Goal: Information Seeking & Learning: Learn about a topic

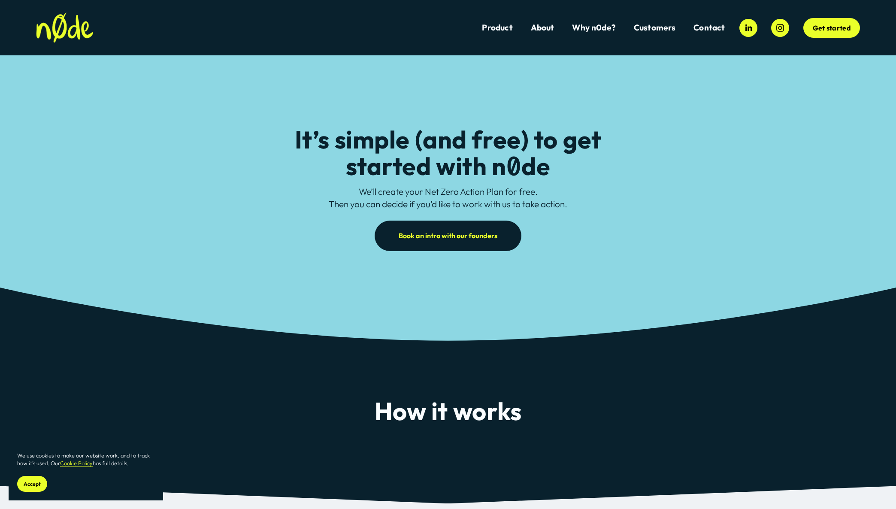
click at [0, 0] on span "Aegir Divers" at bounding box center [0, 0] width 0 height 0
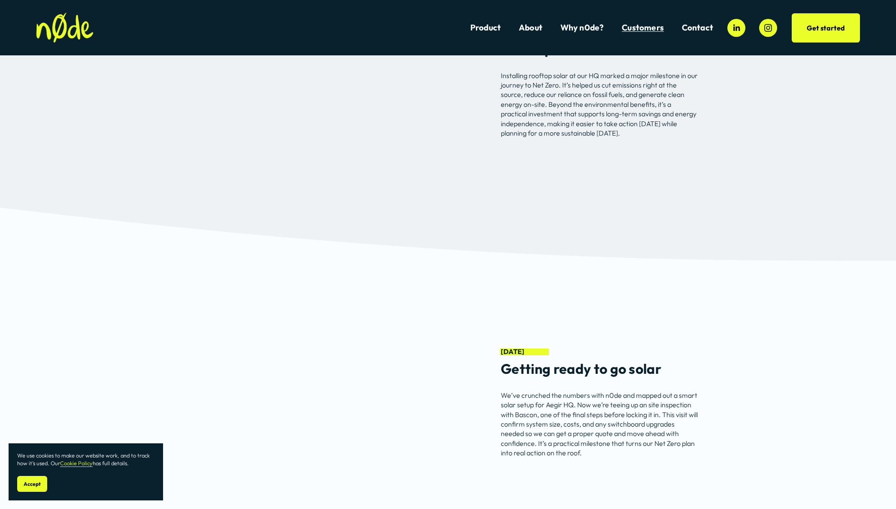
scroll to position [3227, 0]
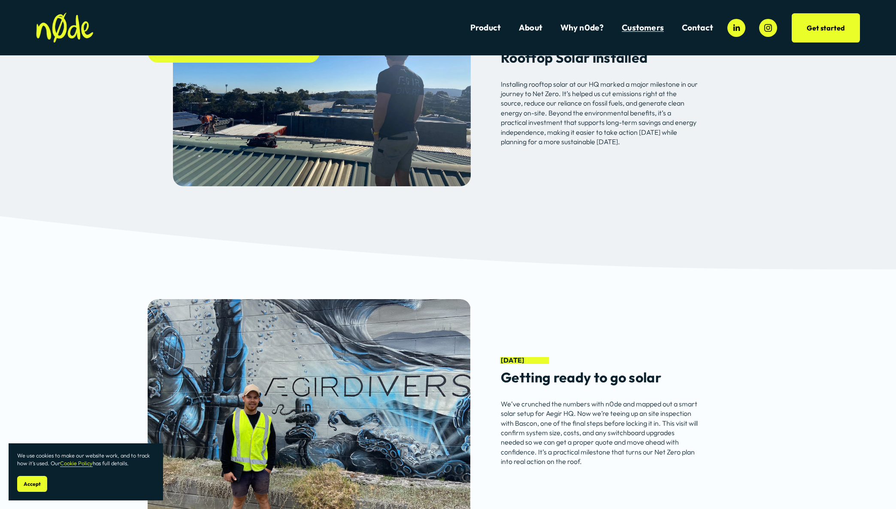
click at [0, 0] on span "Dillicious" at bounding box center [0, 0] width 0 height 0
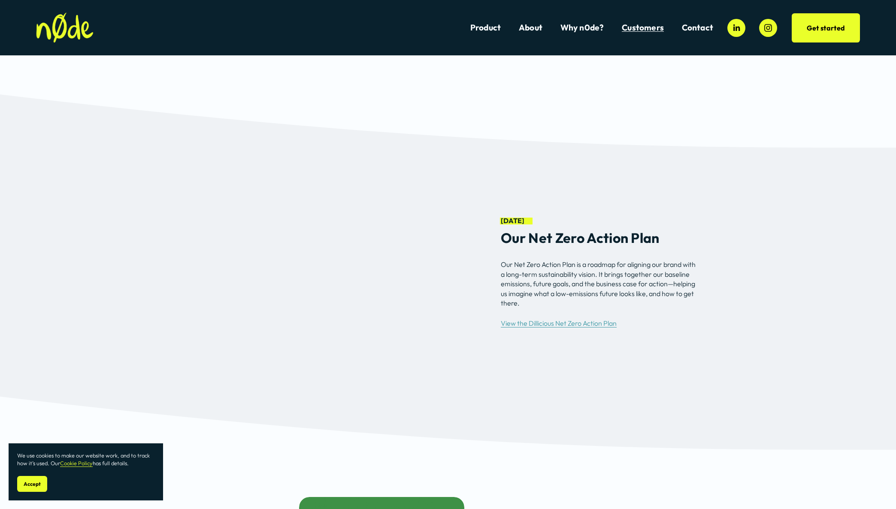
scroll to position [3659, 0]
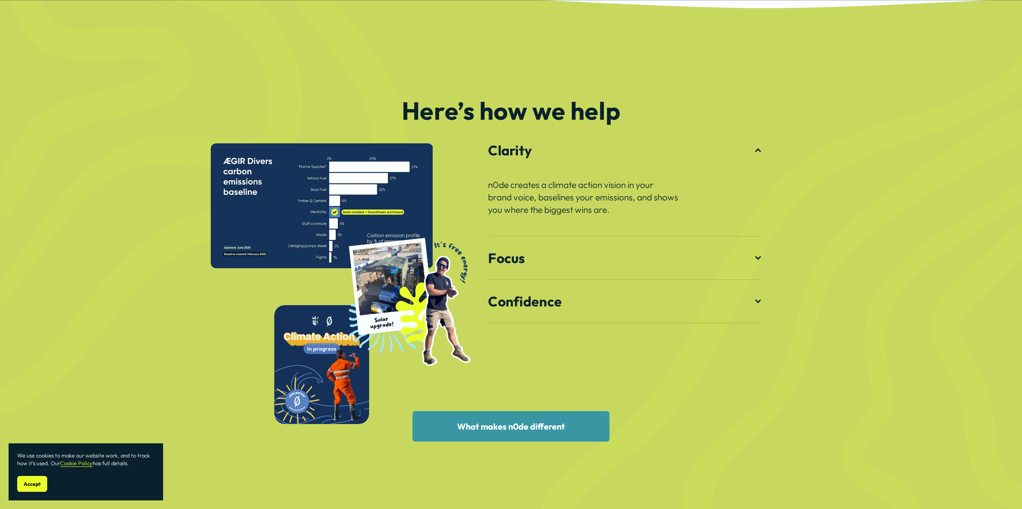
scroll to position [1283, 0]
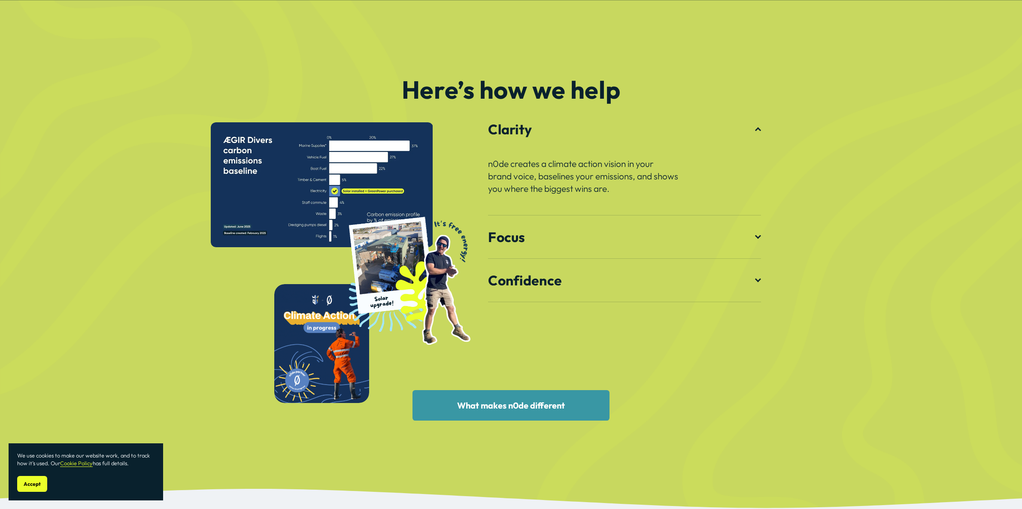
click at [754, 234] on span "Focus" at bounding box center [621, 236] width 267 height 17
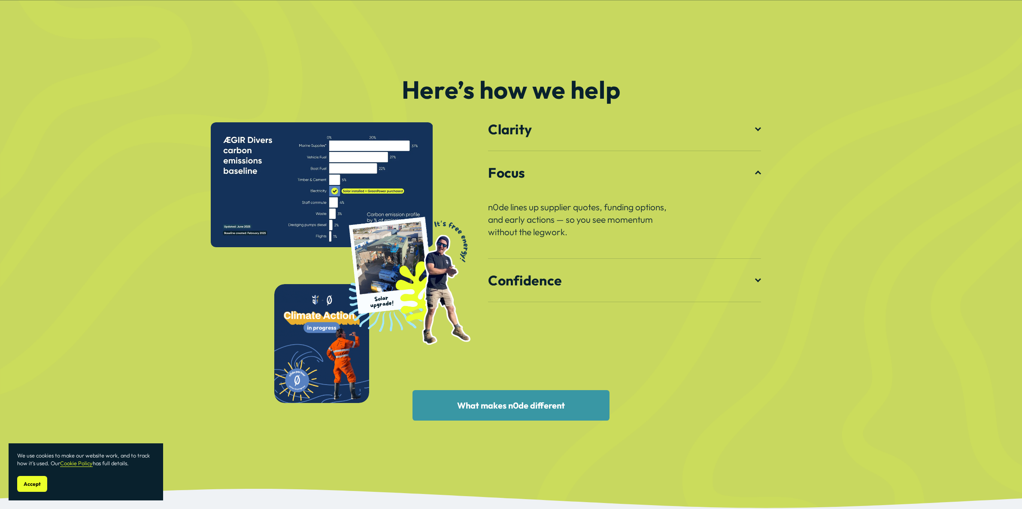
click at [752, 283] on span "Confidence" at bounding box center [621, 280] width 267 height 17
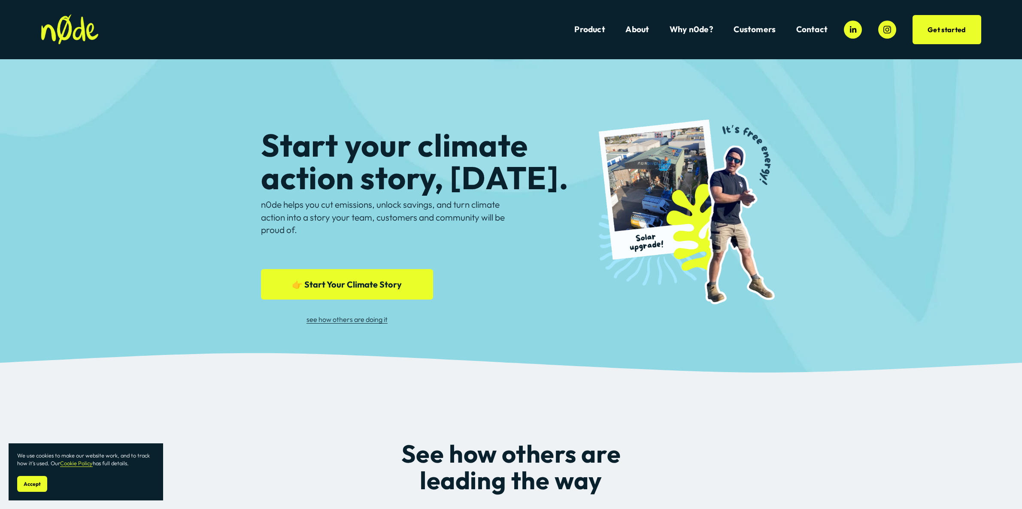
scroll to position [0, 0]
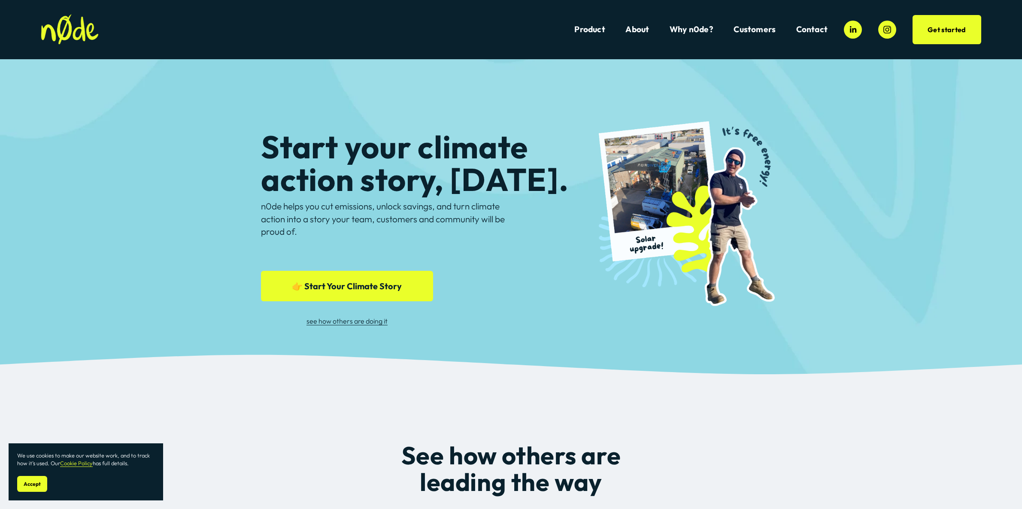
click at [356, 284] on link "👉 Start Your Climate Story" at bounding box center [347, 286] width 172 height 30
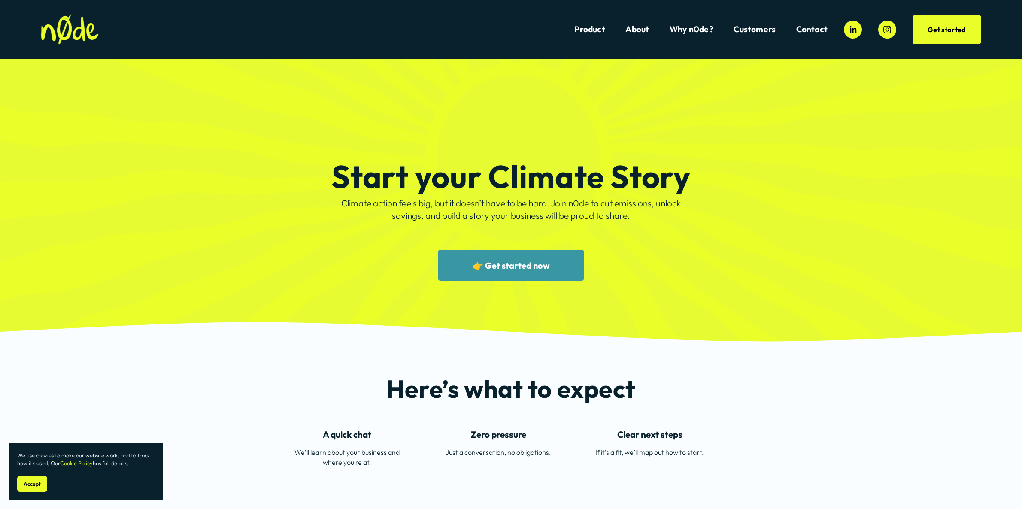
click at [496, 271] on link "👉 Get started now" at bounding box center [511, 265] width 147 height 30
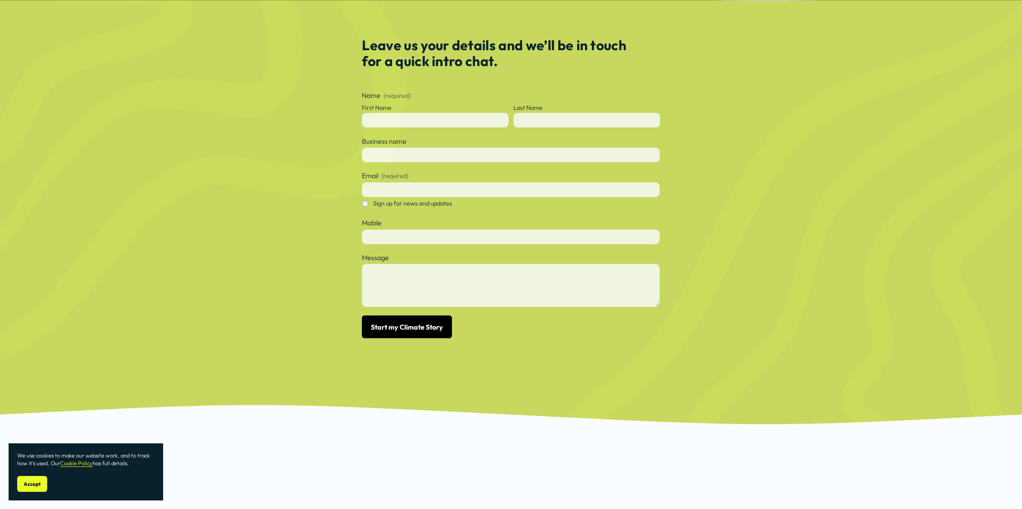
scroll to position [531, 0]
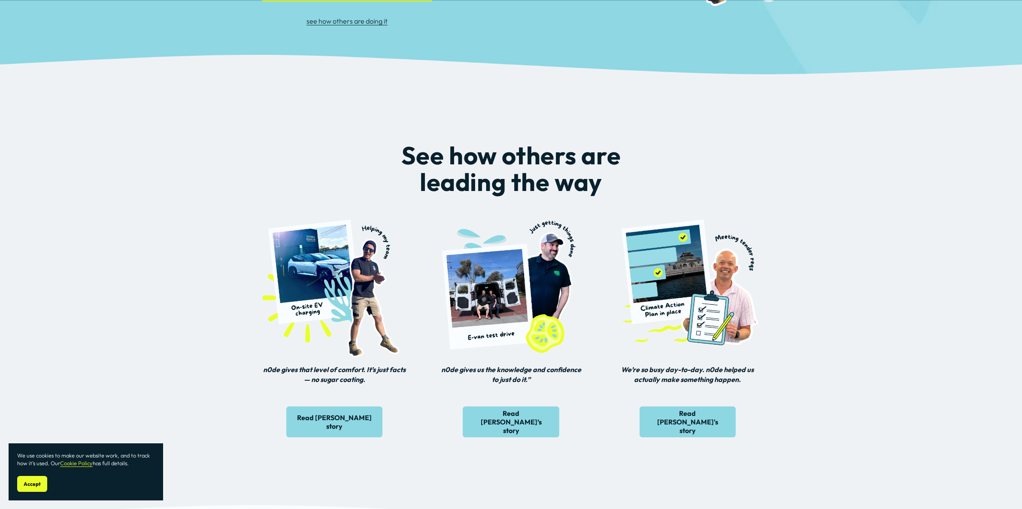
scroll to position [340, 0]
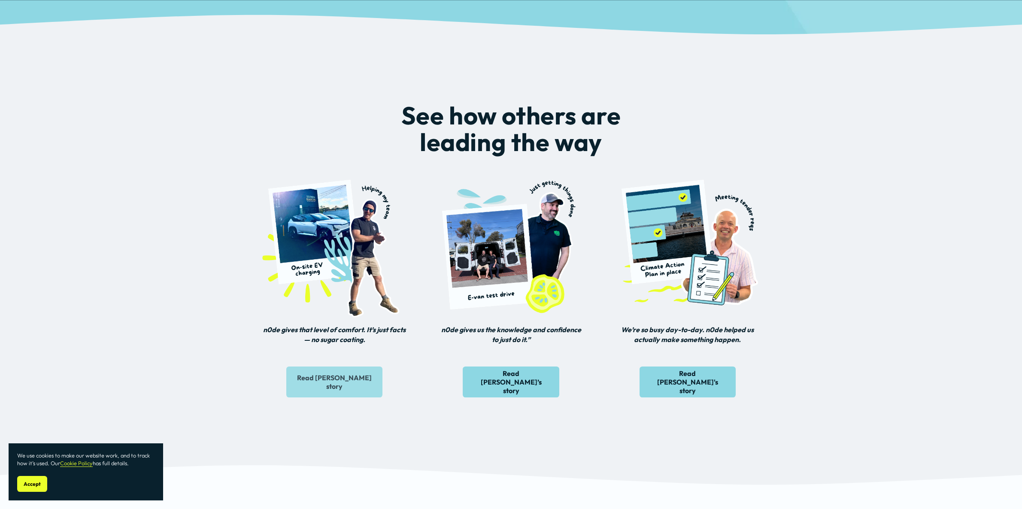
click at [352, 378] on link "Read Berty's story" at bounding box center [334, 381] width 96 height 30
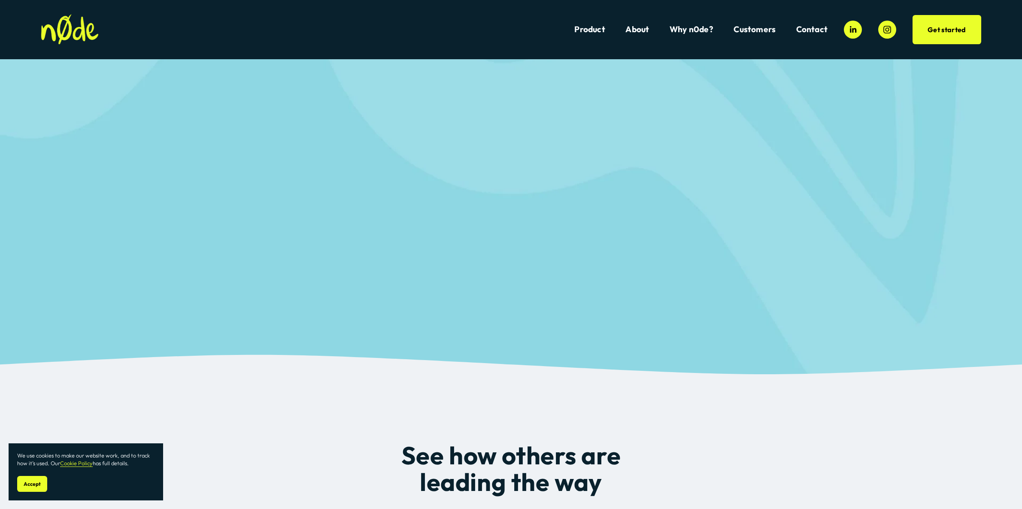
scroll to position [340, 0]
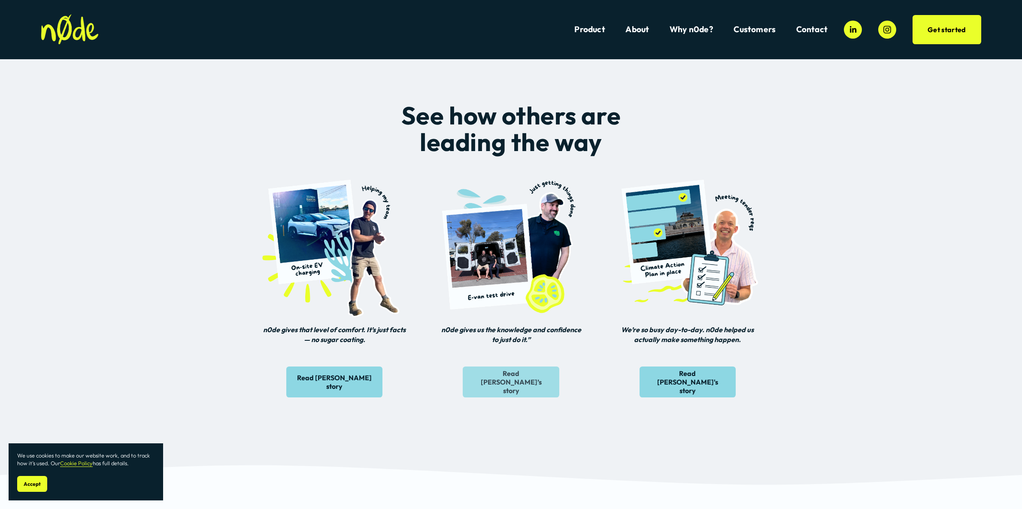
click at [520, 386] on link "Read [PERSON_NAME]’s story" at bounding box center [511, 381] width 96 height 30
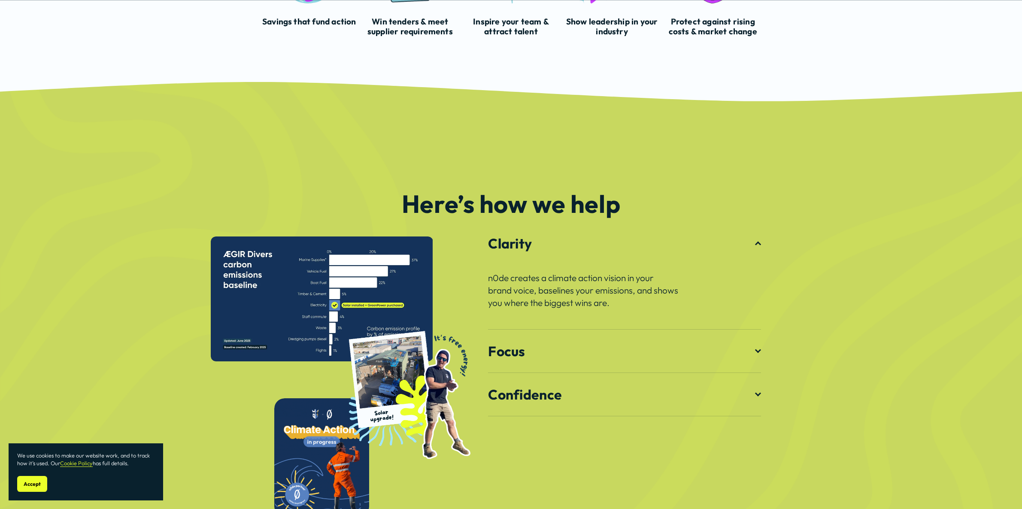
scroll to position [1199, 0]
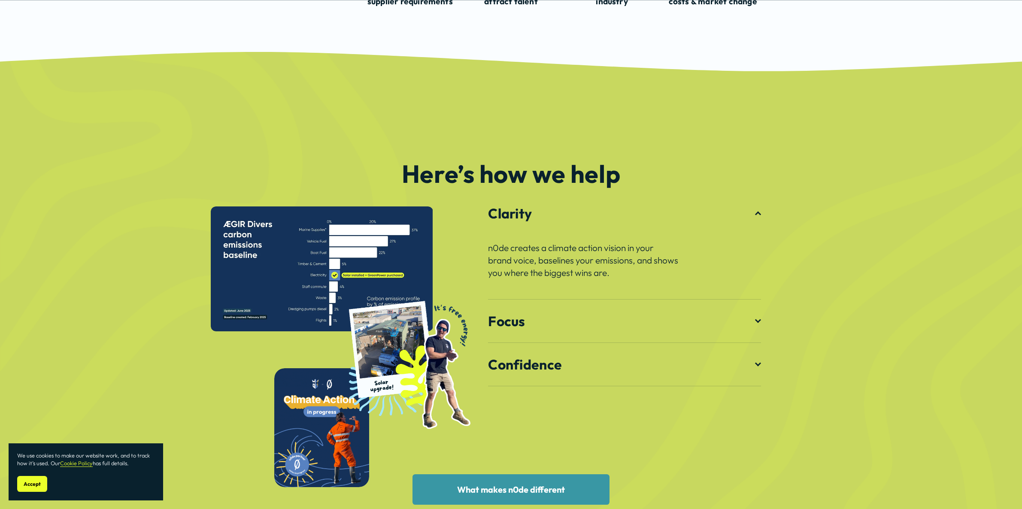
click at [756, 321] on div at bounding box center [758, 320] width 6 height 6
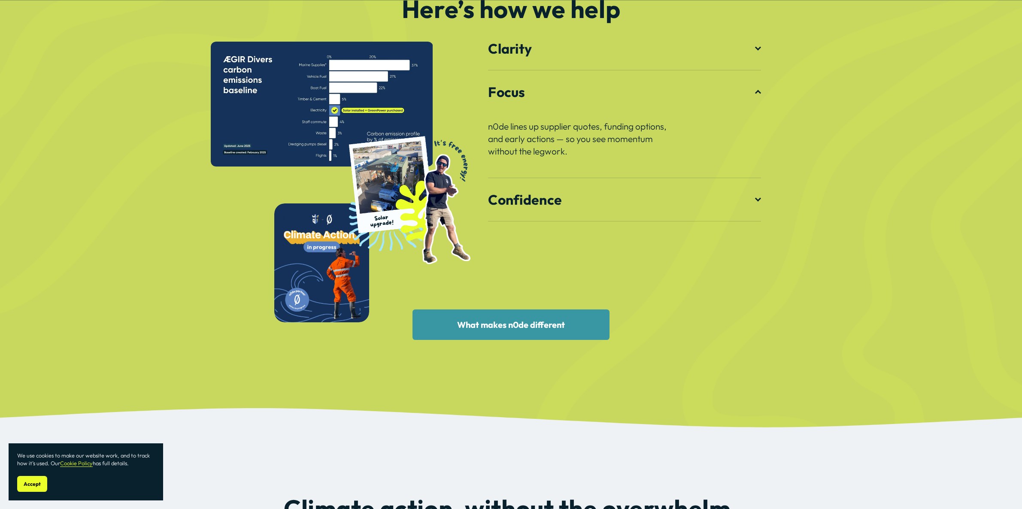
scroll to position [1376, 0]
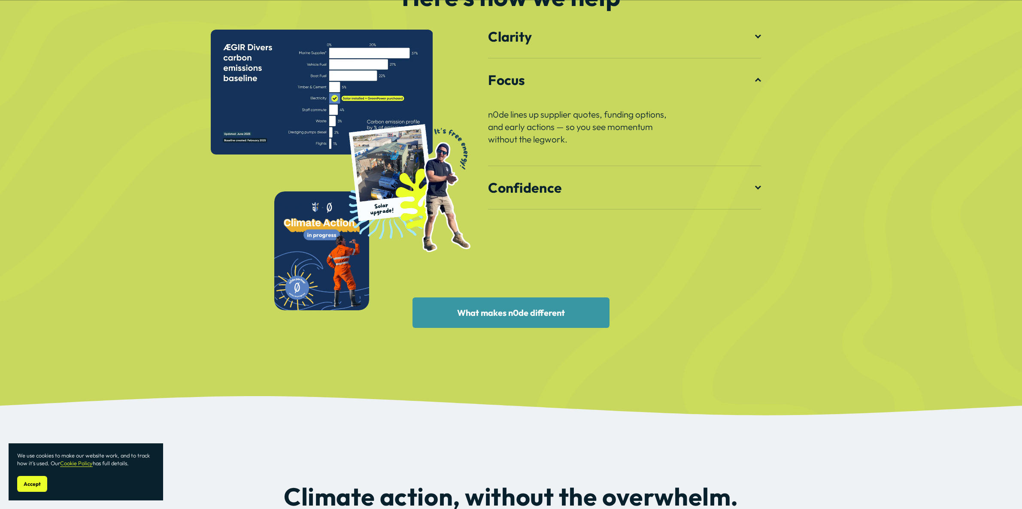
click at [531, 309] on link "What makes n0de different" at bounding box center [510, 312] width 197 height 30
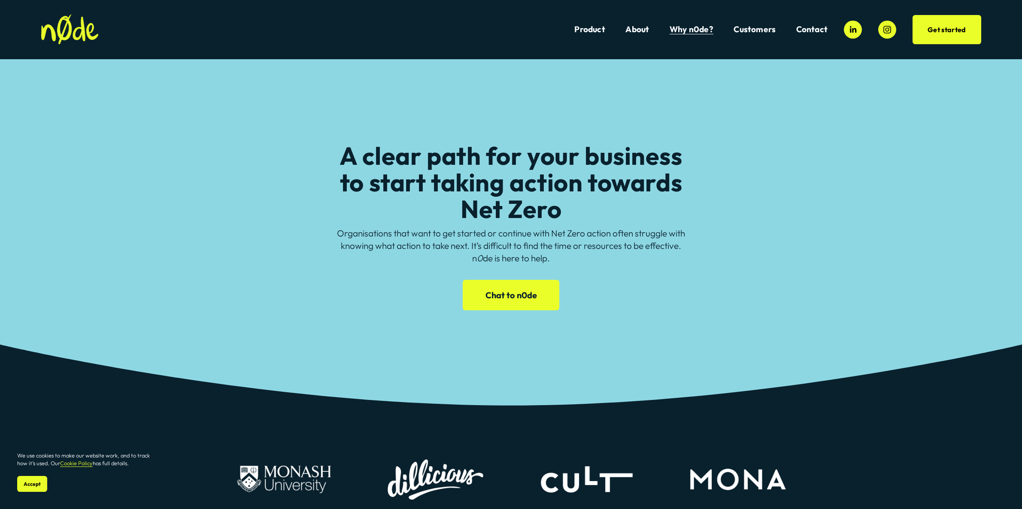
scroll to position [5, 0]
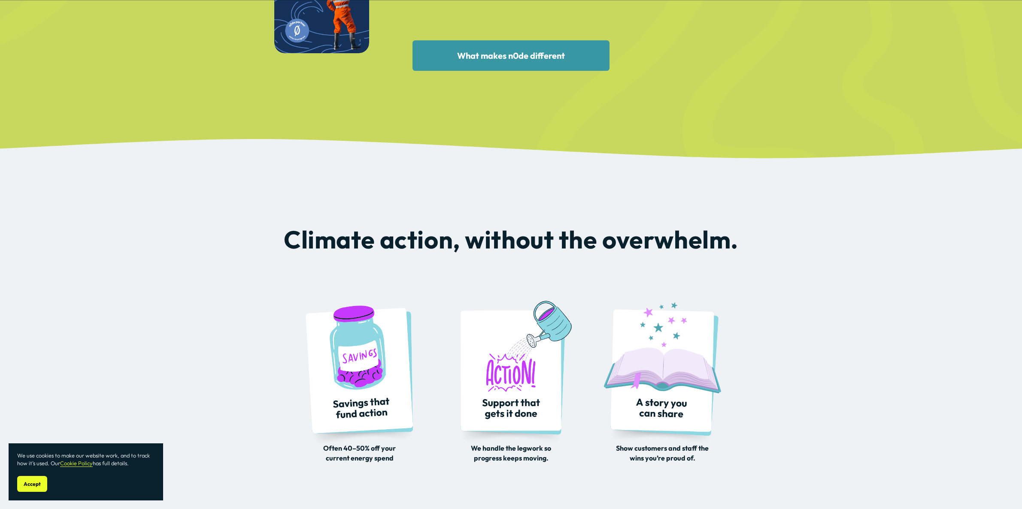
scroll to position [1849, 0]
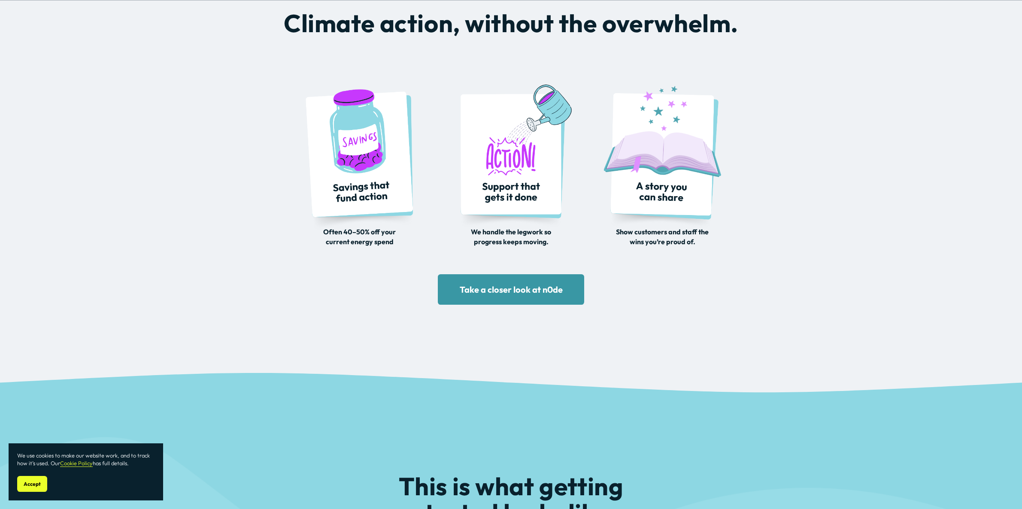
click at [507, 290] on link "Take a closer look at n0de" at bounding box center [511, 289] width 147 height 30
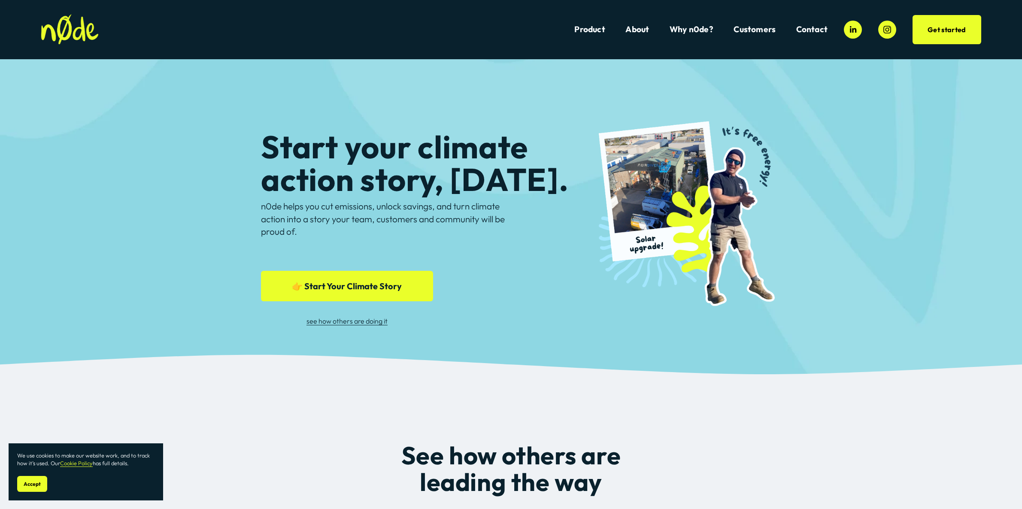
click at [358, 285] on link "👉 Start Your Climate Story" at bounding box center [347, 286] width 172 height 30
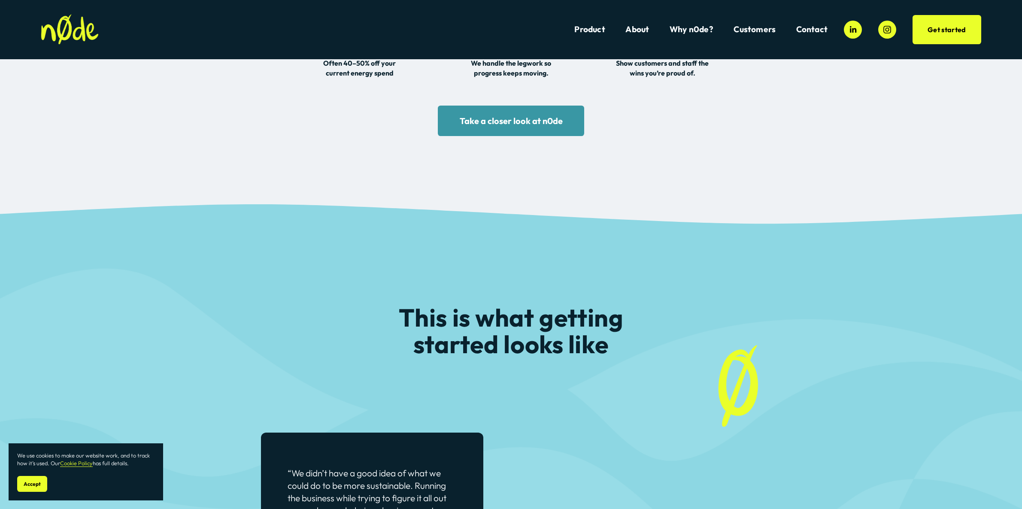
scroll to position [1968, 0]
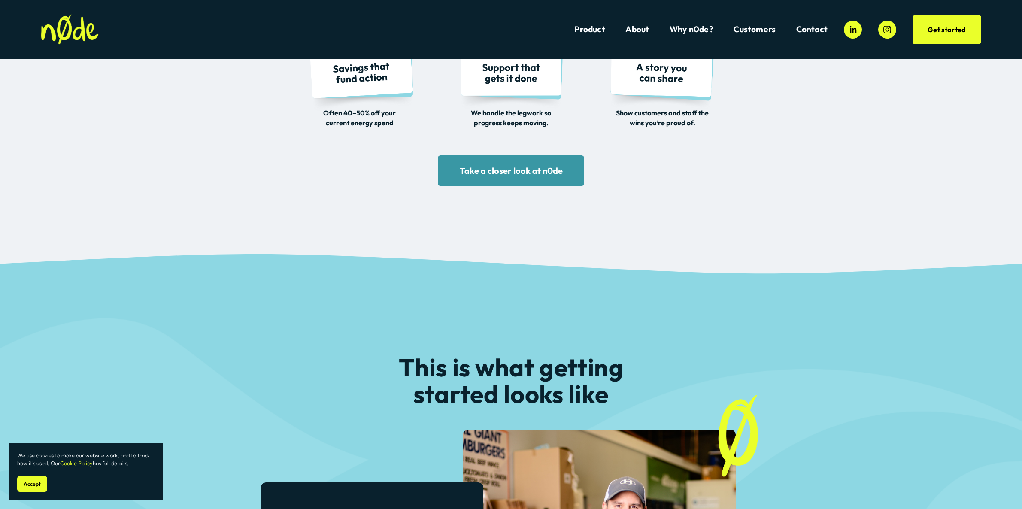
click at [488, 166] on link "Take a closer look at n0de" at bounding box center [511, 170] width 147 height 30
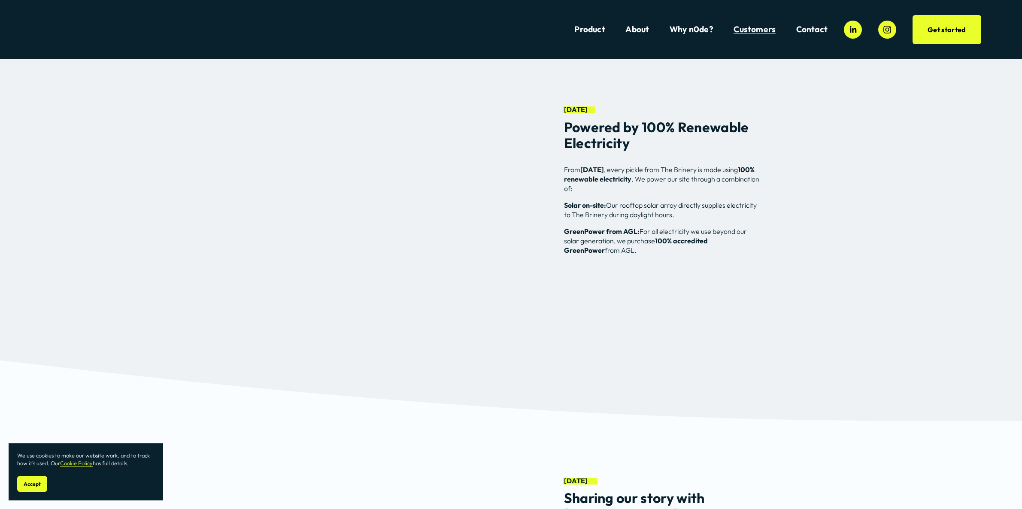
scroll to position [2583, 0]
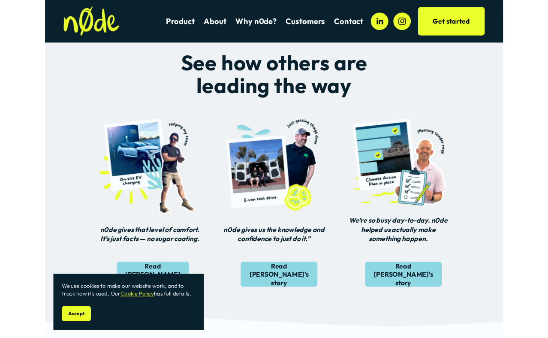
scroll to position [281, 0]
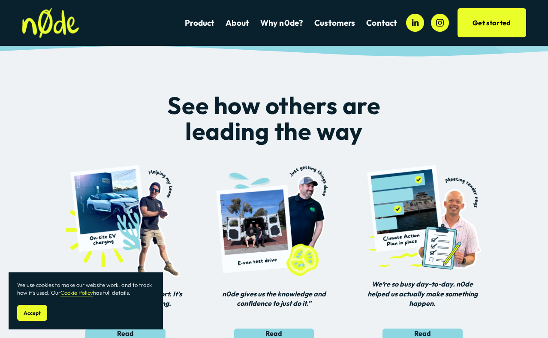
click at [31, 308] on button "Accept" at bounding box center [32, 313] width 30 height 16
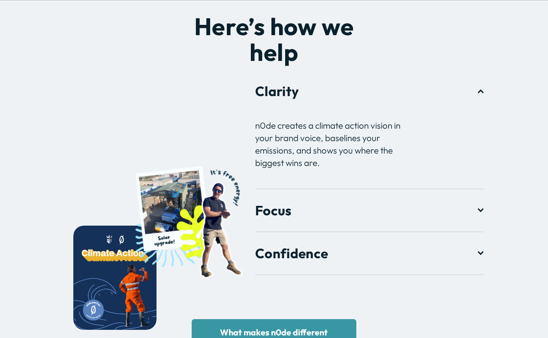
scroll to position [1075, 0]
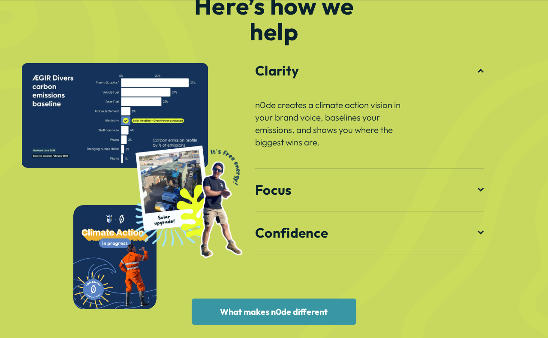
click at [277, 310] on link "What makes n0de different" at bounding box center [274, 312] width 165 height 27
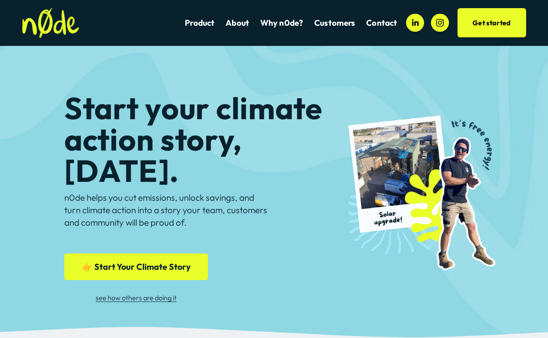
click at [160, 265] on link "👉 Start Your Climate Story" at bounding box center [136, 267] width 144 height 27
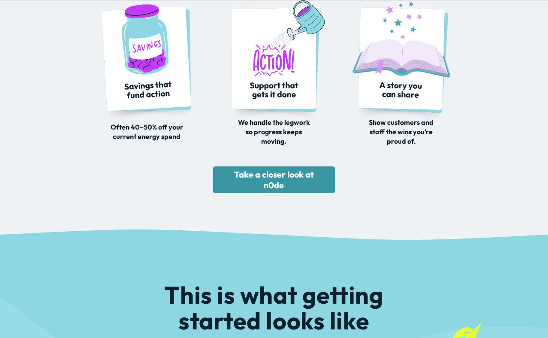
scroll to position [1556, 0]
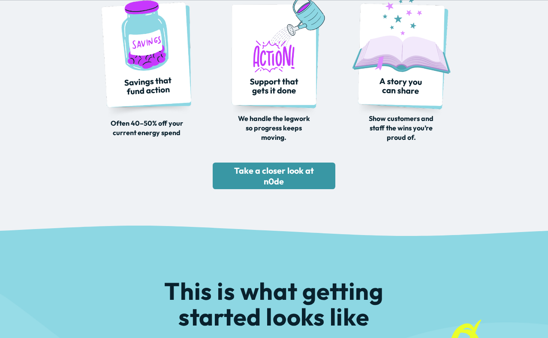
click at [254, 170] on link "Take a closer look at n0de" at bounding box center [274, 176] width 123 height 27
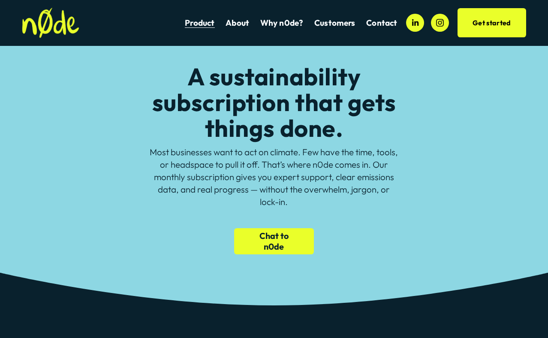
click at [63, 27] on img at bounding box center [50, 23] width 57 height 30
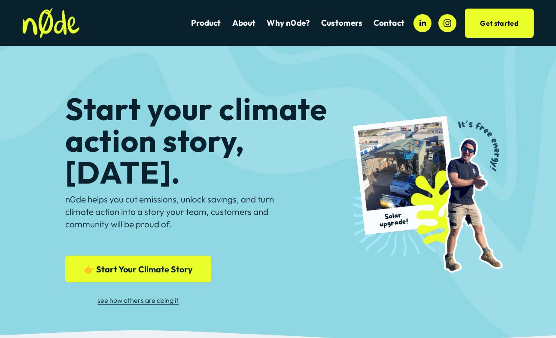
click at [150, 269] on link "👉 Start Your Climate Story" at bounding box center [138, 269] width 146 height 27
click at [65, 27] on img at bounding box center [50, 23] width 57 height 30
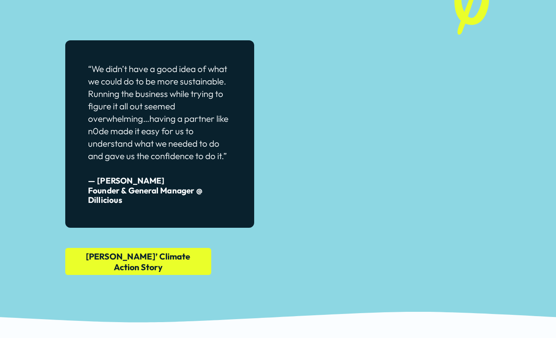
scroll to position [2180, 0]
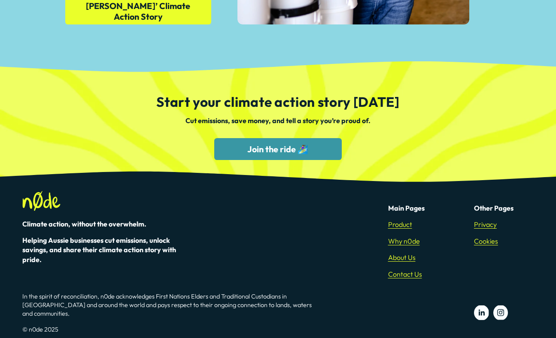
click at [250, 143] on link "Join the ride 🏄‍♀️" at bounding box center [278, 149] width 128 height 22
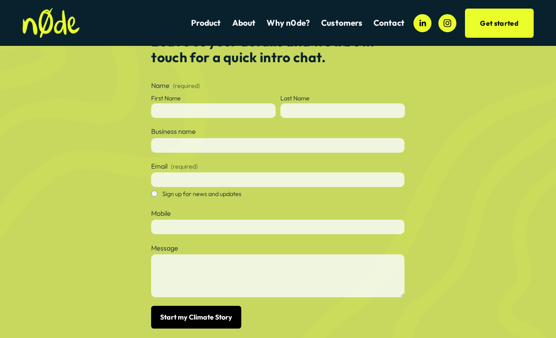
scroll to position [408, 0]
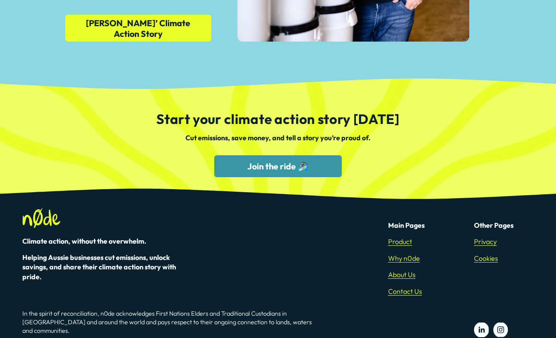
scroll to position [2180, 0]
